Goal: Complete application form

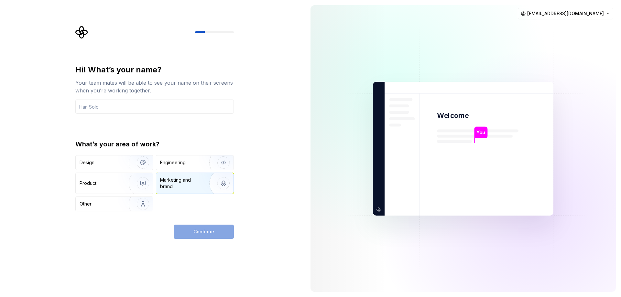
click at [178, 188] on div "Marketing and brand" at bounding box center [182, 183] width 44 height 13
click at [132, 106] on input "text" at bounding box center [154, 107] width 158 height 14
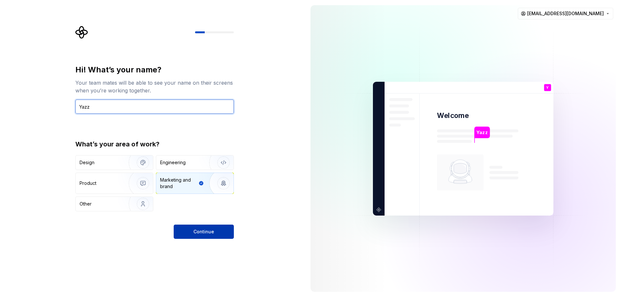
type input "Yazz"
click at [194, 234] on span "Continue" at bounding box center [203, 232] width 21 height 6
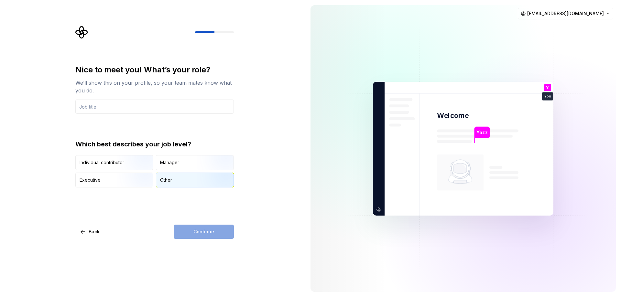
click at [165, 180] on div "Other" at bounding box center [166, 180] width 12 height 6
click at [121, 112] on input "text" at bounding box center [154, 107] width 158 height 14
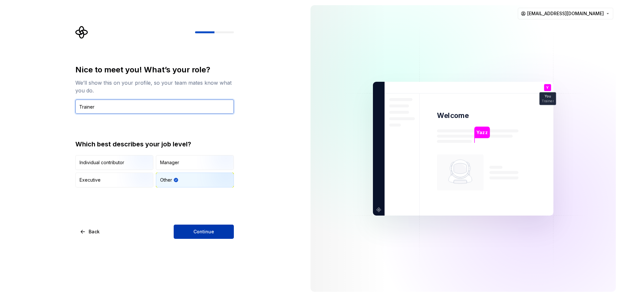
type input "Trainer"
click at [219, 232] on button "Continue" at bounding box center [204, 232] width 60 height 14
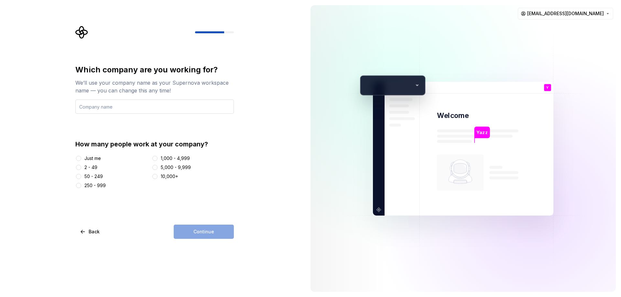
drag, startPoint x: 106, startPoint y: 108, endPoint x: 110, endPoint y: 103, distance: 5.8
click at [107, 106] on input "text" at bounding box center [154, 107] width 158 height 14
type input "Skillsmastery"
click at [81, 169] on div at bounding box center [78, 167] width 6 height 6
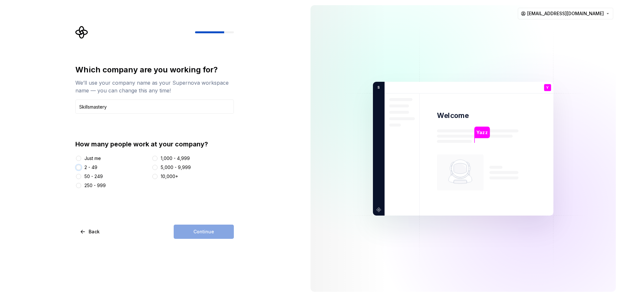
click at [80, 166] on button "2 - 49" at bounding box center [78, 167] width 5 height 5
click at [191, 236] on button "Continue" at bounding box center [204, 232] width 60 height 14
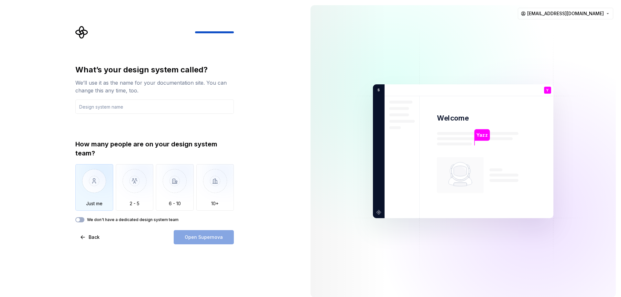
click at [85, 196] on img "button" at bounding box center [94, 185] width 38 height 43
click at [123, 103] on input "text" at bounding box center [154, 107] width 158 height 14
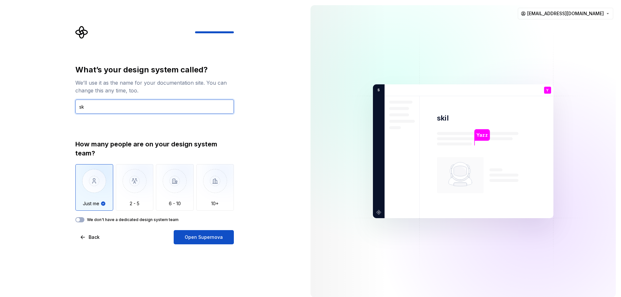
type input "s"
type input "Mad Skills"
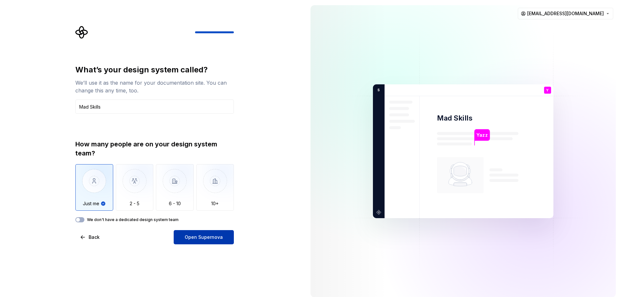
click at [219, 242] on button "Open Supernova" at bounding box center [204, 237] width 60 height 14
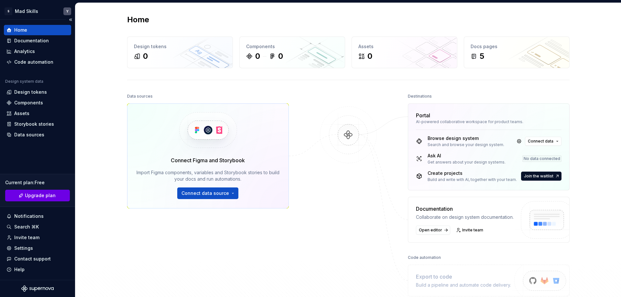
click at [31, 198] on span "Upgrade plan" at bounding box center [40, 195] width 31 height 6
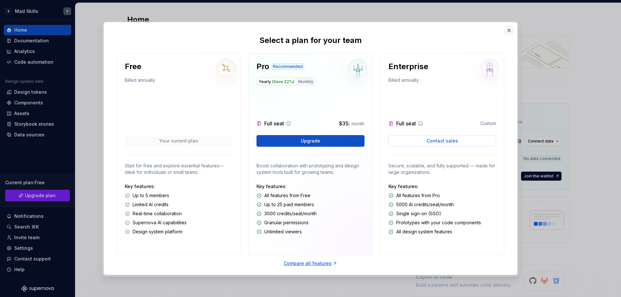
click at [506, 31] on button "button" at bounding box center [508, 30] width 9 height 9
